Goal: Task Accomplishment & Management: Use online tool/utility

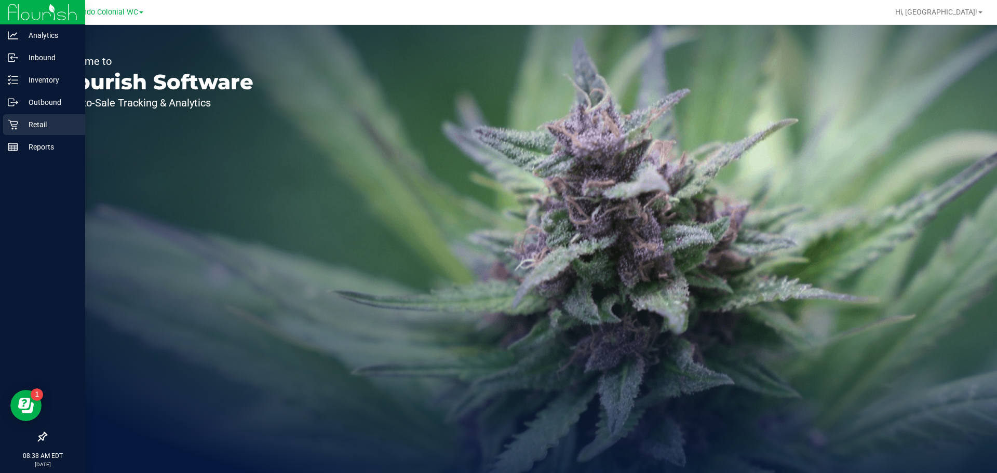
click at [23, 122] on p "Retail" at bounding box center [49, 124] width 62 height 12
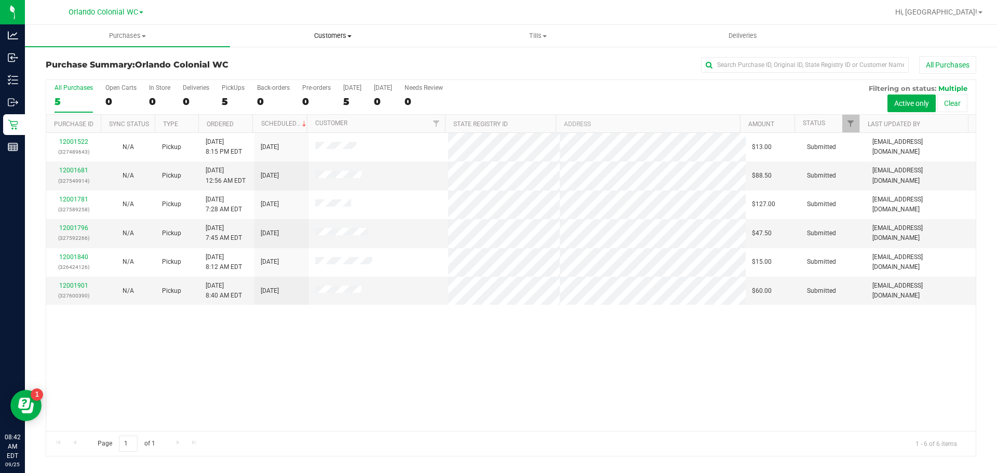
click at [325, 35] on span "Customers" at bounding box center [333, 35] width 204 height 9
click at [285, 63] on span "All customers" at bounding box center [267, 62] width 75 height 9
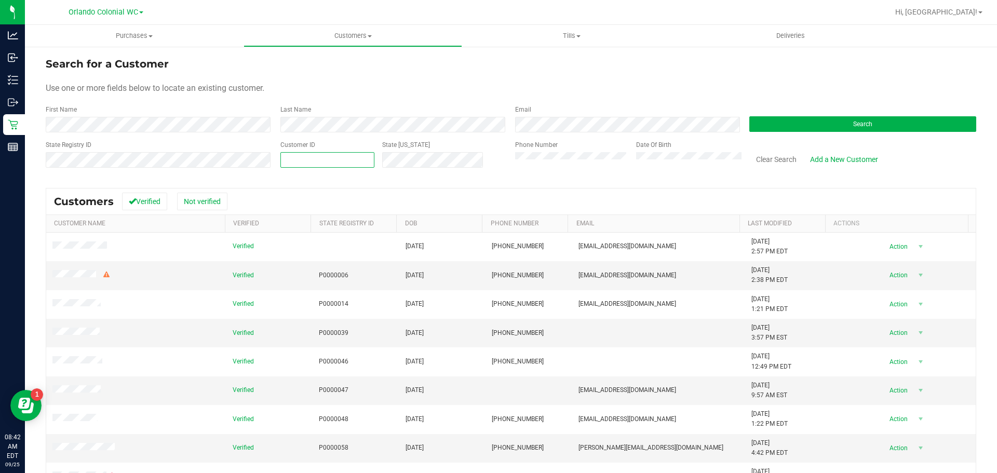
click at [286, 160] on span at bounding box center [327, 160] width 94 height 16
paste input "1619567"
type input "1619567"
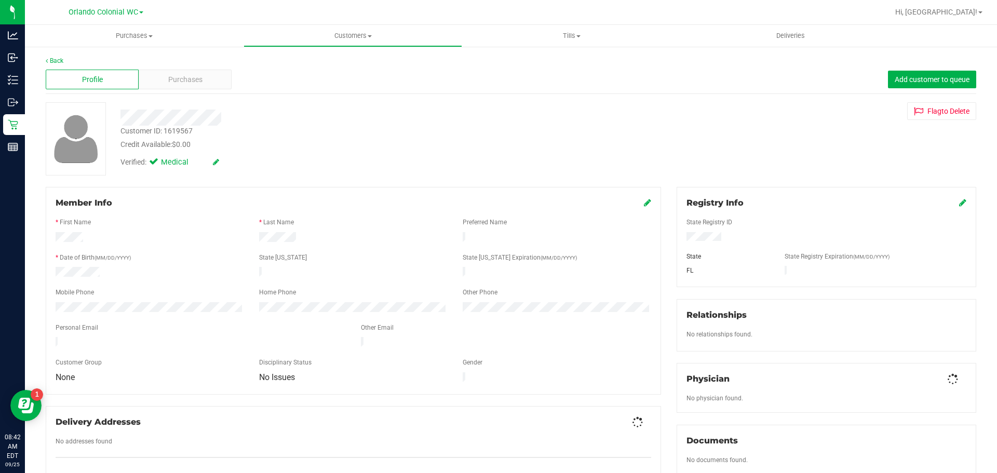
click at [180, 69] on div "Profile Purchases Add customer to queue" at bounding box center [511, 79] width 930 height 29
click at [184, 80] on span "Purchases" at bounding box center [185, 79] width 34 height 11
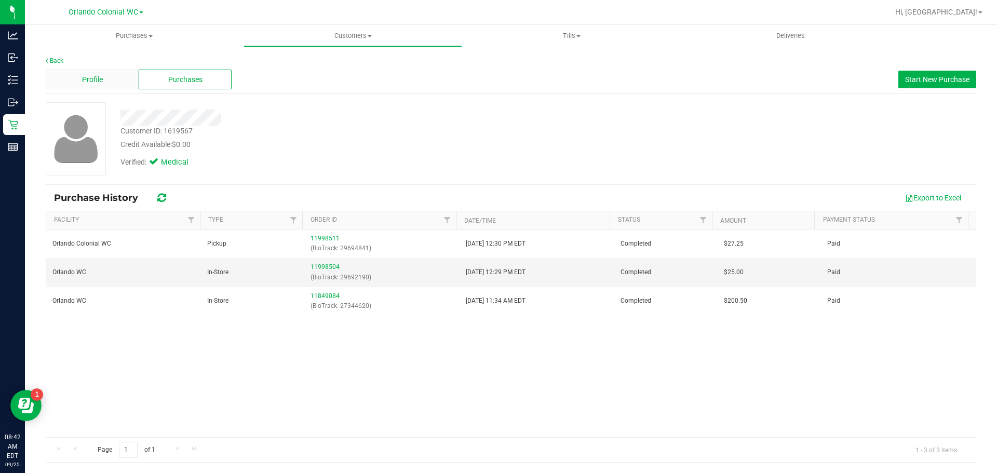
click at [103, 77] on div "Profile" at bounding box center [92, 80] width 93 height 20
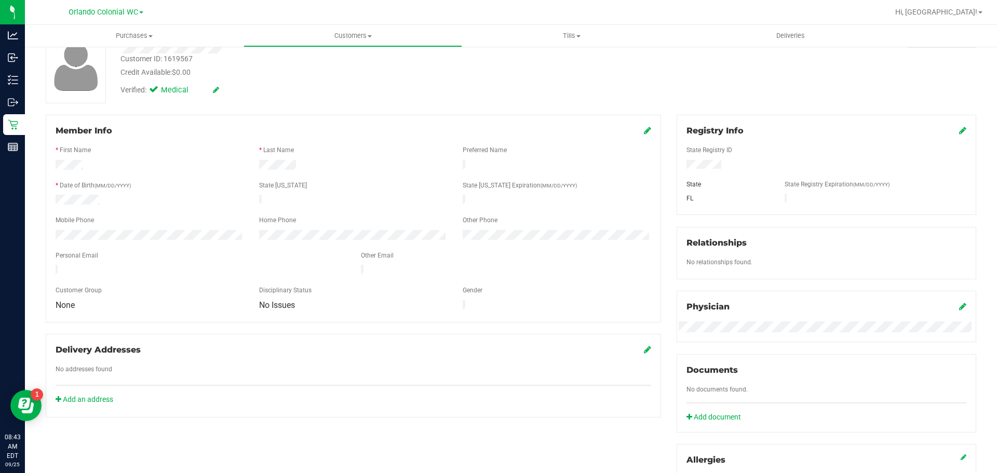
scroll to position [278, 0]
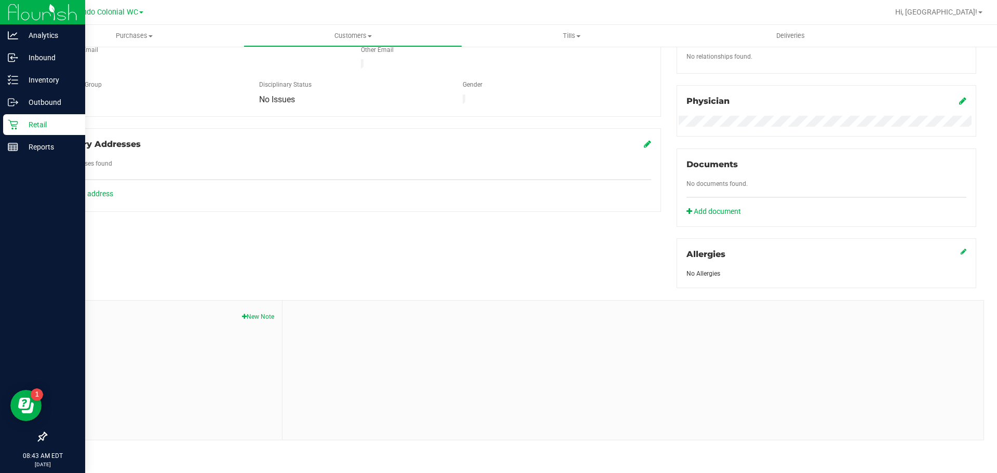
click at [9, 119] on div "Retail" at bounding box center [44, 124] width 82 height 21
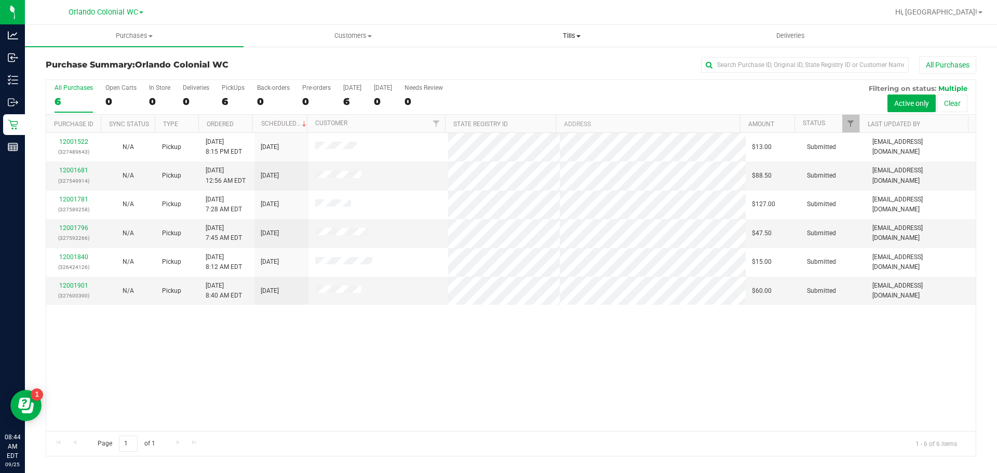
click at [563, 38] on span "Tills" at bounding box center [572, 35] width 218 height 9
click at [524, 65] on span "Manage tills" at bounding box center [497, 62] width 70 height 9
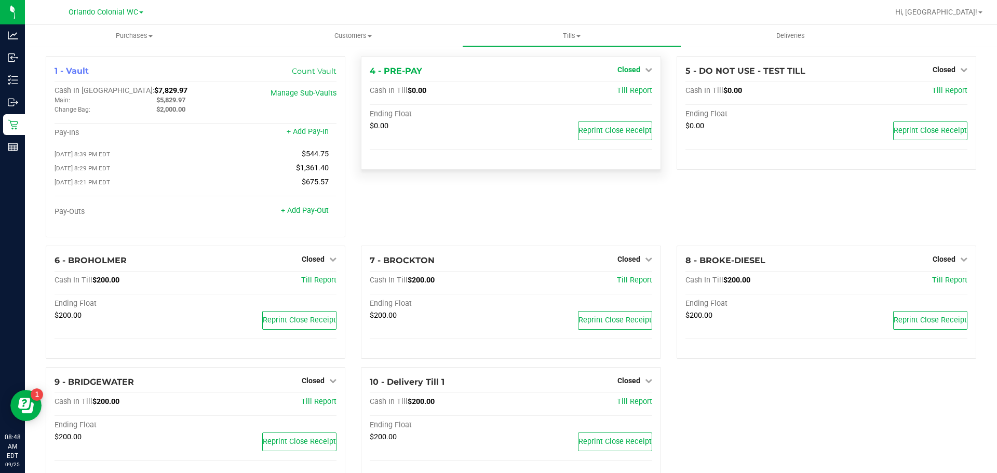
click at [625, 73] on span "Closed" at bounding box center [628, 69] width 23 height 8
click at [626, 97] on div "Open Till" at bounding box center [628, 91] width 77 height 13
click at [626, 91] on link "Open Till" at bounding box center [629, 91] width 28 height 8
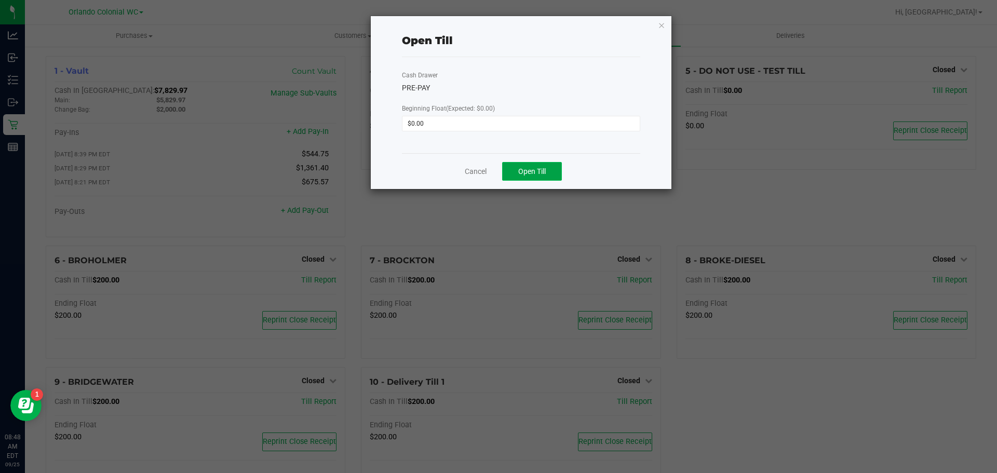
click at [527, 168] on span "Open Till" at bounding box center [532, 171] width 28 height 8
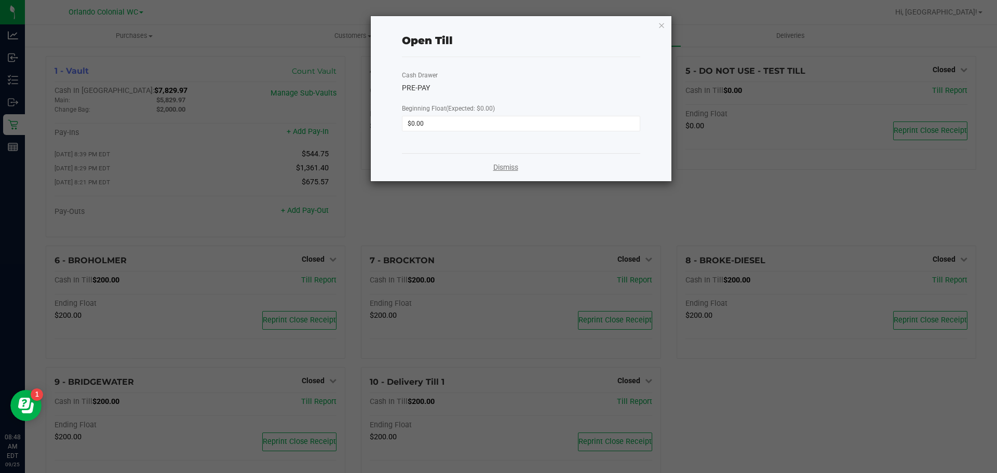
click at [505, 166] on link "Dismiss" at bounding box center [505, 167] width 25 height 11
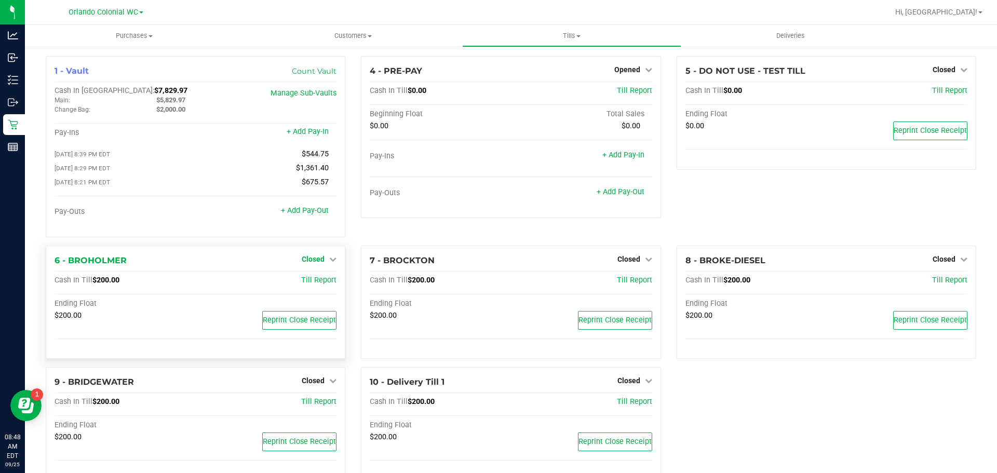
click at [321, 260] on span "Closed" at bounding box center [313, 259] width 23 height 8
click at [316, 285] on link "Open Till" at bounding box center [313, 280] width 28 height 8
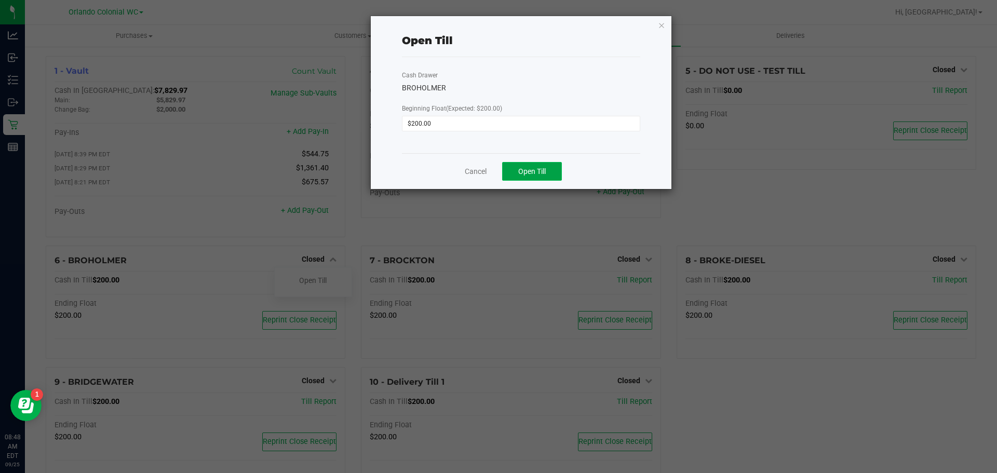
click at [542, 173] on span "Open Till" at bounding box center [532, 171] width 28 height 8
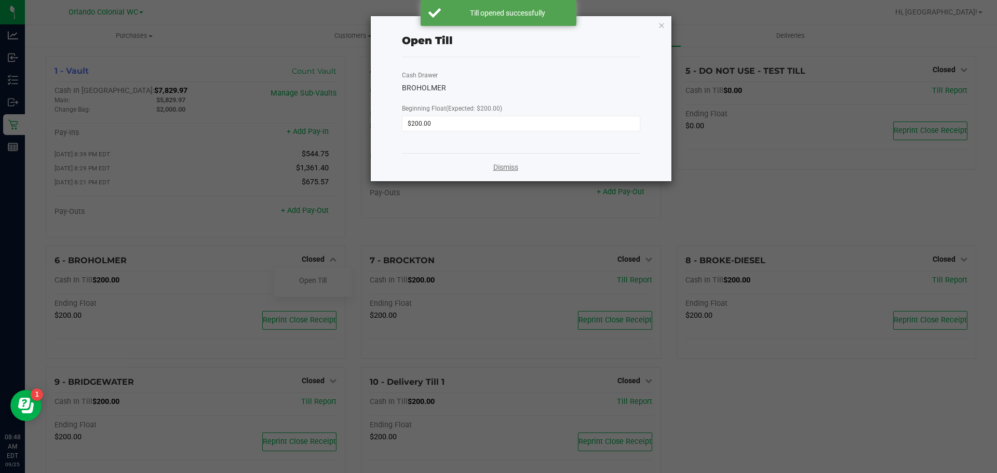
click at [500, 169] on link "Dismiss" at bounding box center [505, 167] width 25 height 11
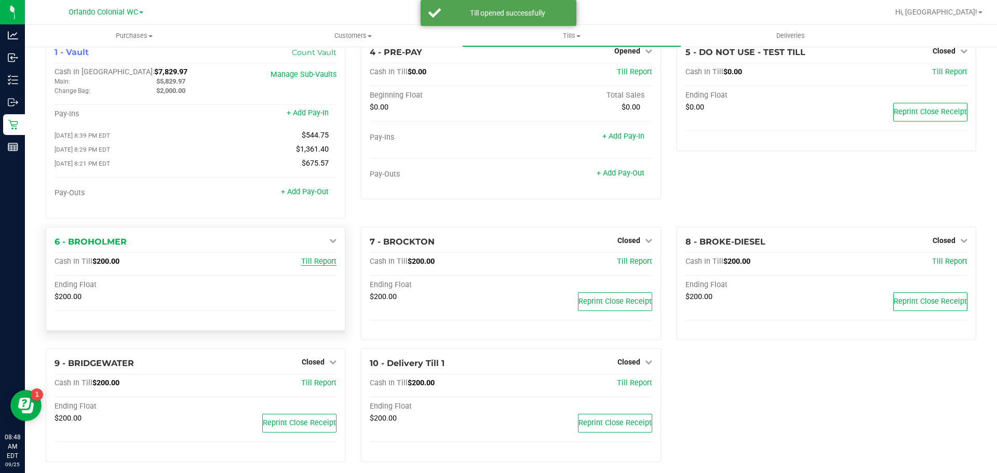
scroll to position [29, 0]
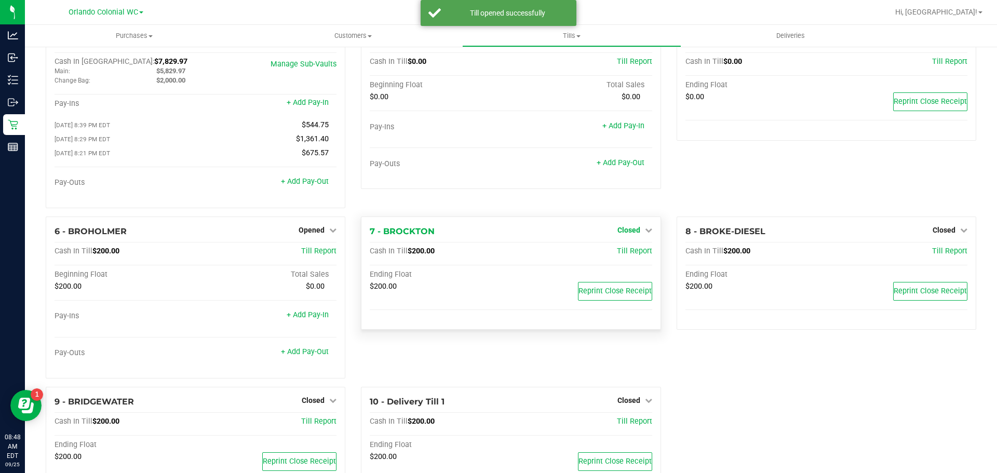
click at [623, 234] on span "Closed" at bounding box center [628, 230] width 23 height 8
click at [628, 250] on link "Open Till" at bounding box center [629, 251] width 28 height 8
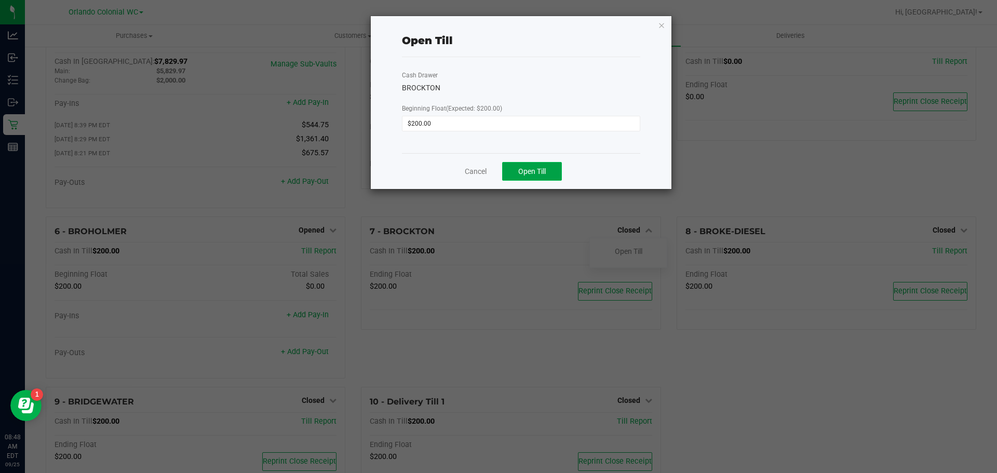
click at [530, 176] on span "Open Till" at bounding box center [532, 171] width 28 height 8
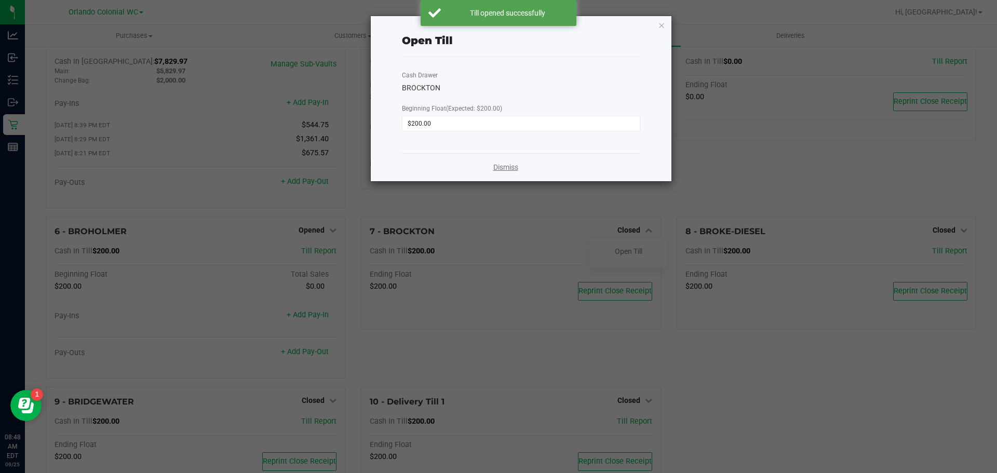
click at [500, 168] on link "Dismiss" at bounding box center [505, 167] width 25 height 11
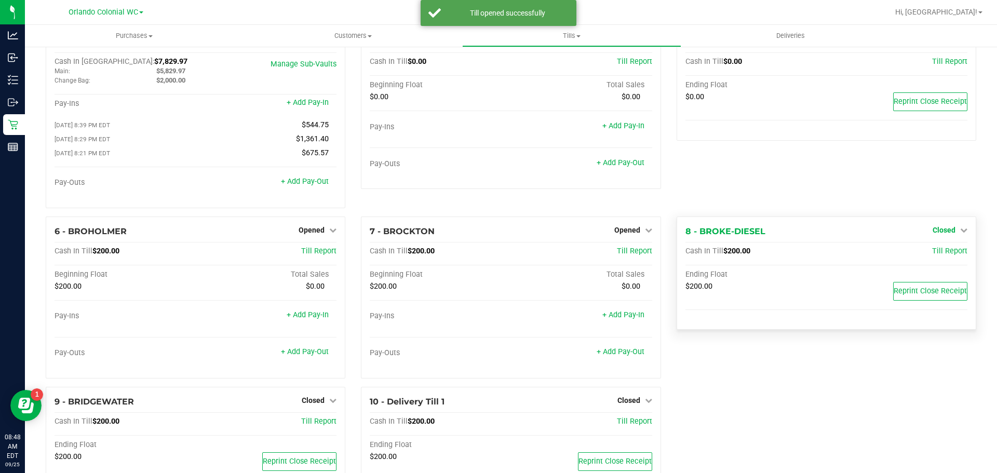
click at [947, 234] on span "Closed" at bounding box center [944, 230] width 23 height 8
click at [939, 255] on link "Open Till" at bounding box center [944, 251] width 28 height 8
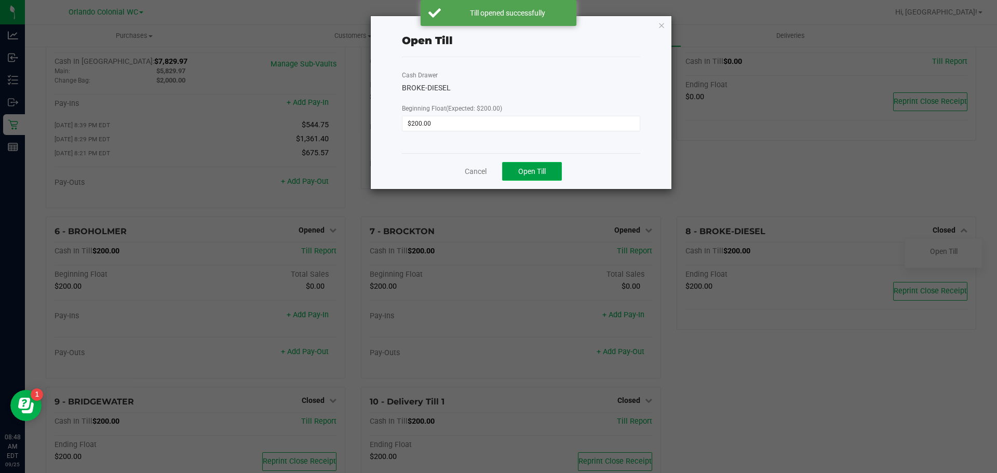
click at [531, 171] on span "Open Till" at bounding box center [532, 171] width 28 height 8
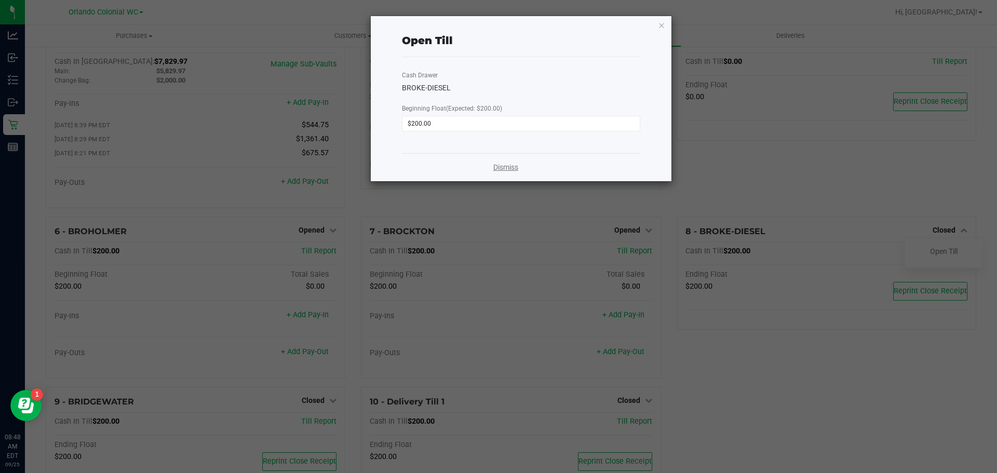
click at [508, 167] on link "Dismiss" at bounding box center [505, 167] width 25 height 11
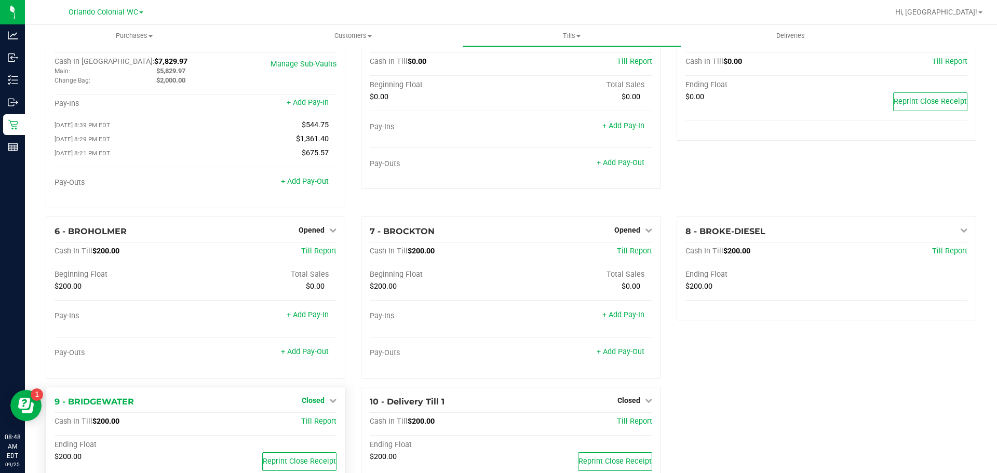
click at [318, 403] on span "Closed" at bounding box center [313, 400] width 23 height 8
click at [318, 423] on link "Open Till" at bounding box center [313, 421] width 28 height 8
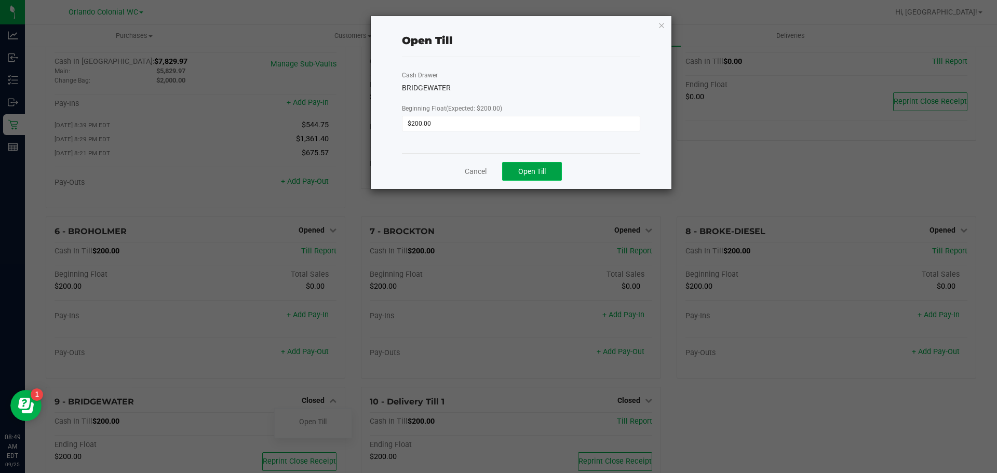
click at [529, 163] on button "Open Till" at bounding box center [532, 171] width 60 height 19
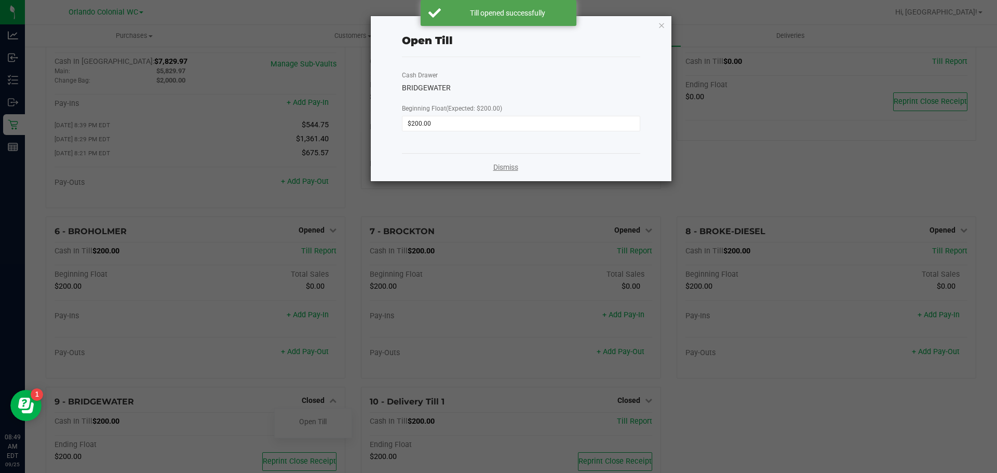
click at [493, 165] on link "Dismiss" at bounding box center [505, 167] width 25 height 11
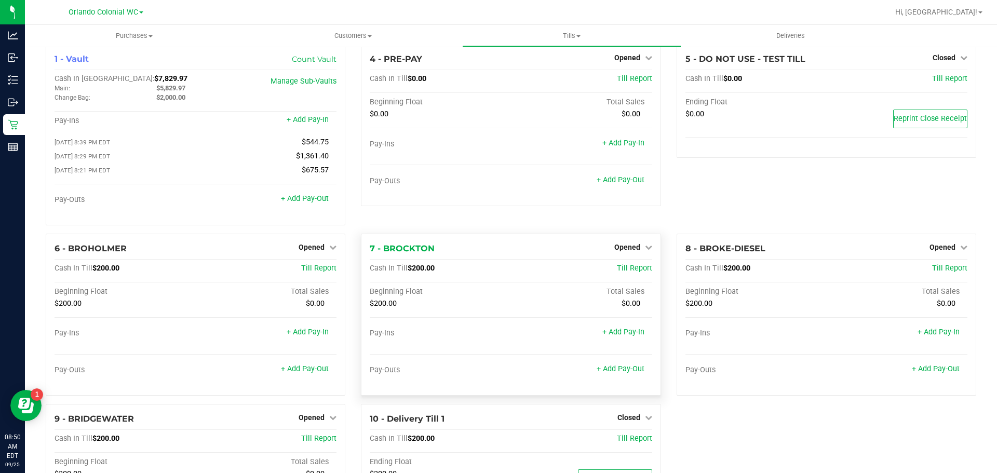
scroll to position [0, 0]
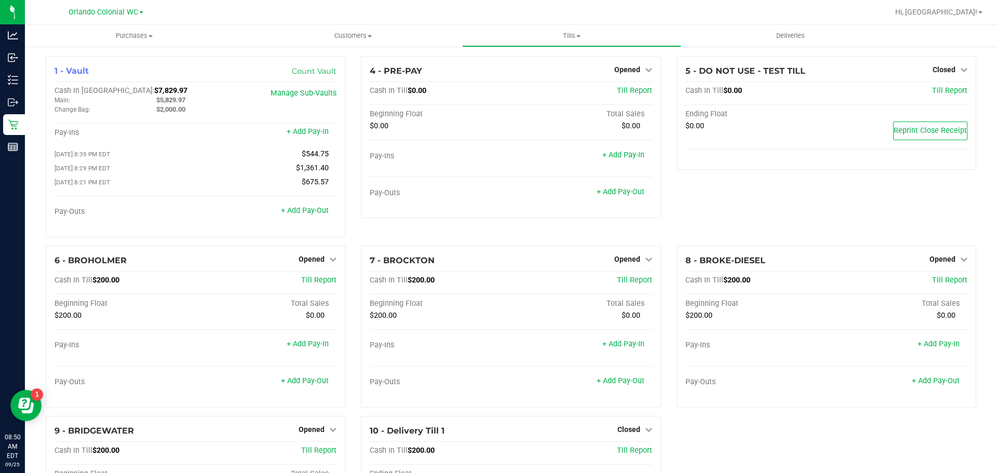
click at [768, 217] on div "5 - DO NOT USE - TEST TILL Closed Open Till Cash In Till $0.00 Till Report Endi…" at bounding box center [826, 151] width 315 height 190
drag, startPoint x: 711, startPoint y: 224, endPoint x: 545, endPoint y: 16, distance: 266.8
click at [709, 222] on div "5 - DO NOT USE - TEST TILL Closed Open Till Cash In Till $0.00 Till Report Endi…" at bounding box center [826, 151] width 315 height 190
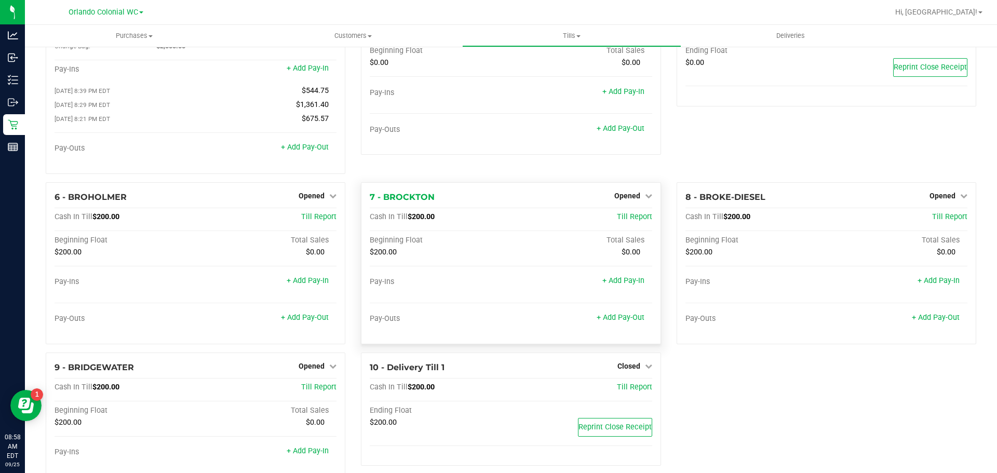
scroll to position [126, 0]
